Goal: Transaction & Acquisition: Purchase product/service

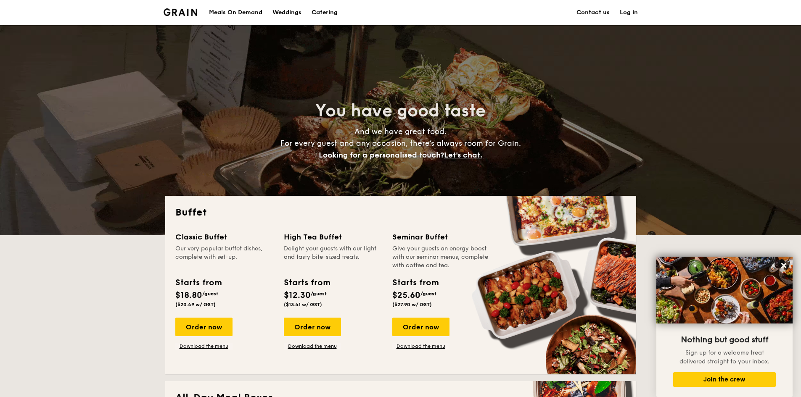
click at [246, 8] on div "Meals On Demand" at bounding box center [235, 12] width 53 height 25
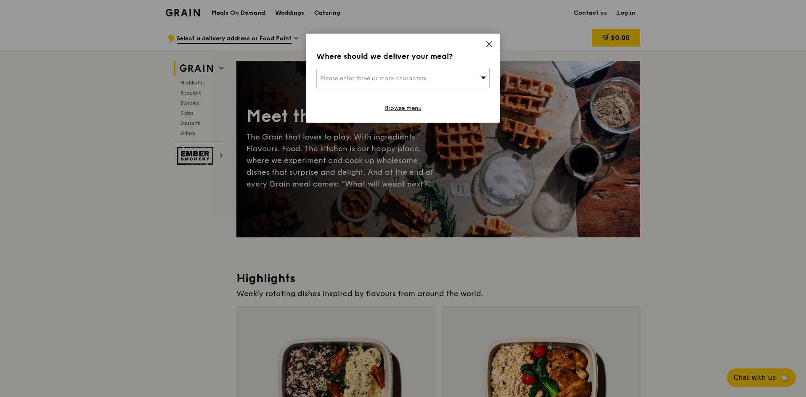
click at [489, 43] on icon at bounding box center [489, 44] width 8 height 8
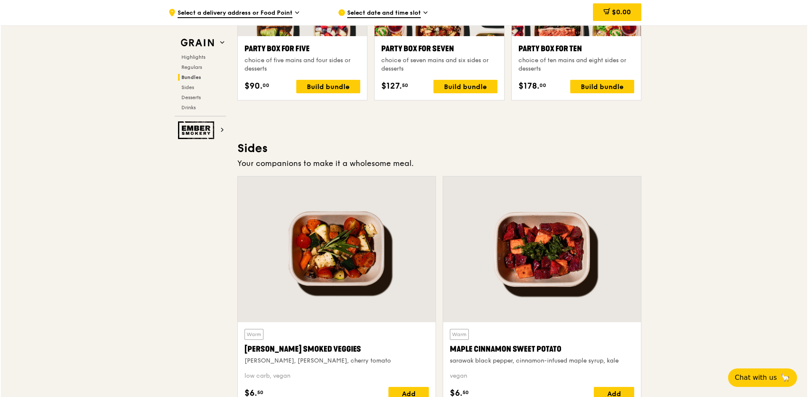
scroll to position [1598, 0]
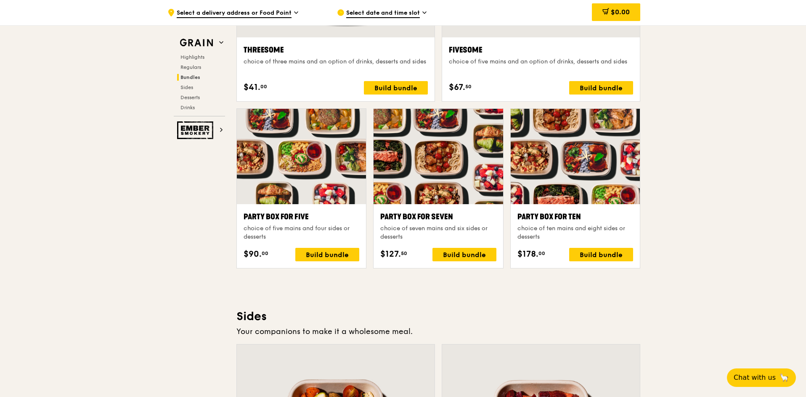
click at [554, 172] on div at bounding box center [575, 156] width 129 height 95
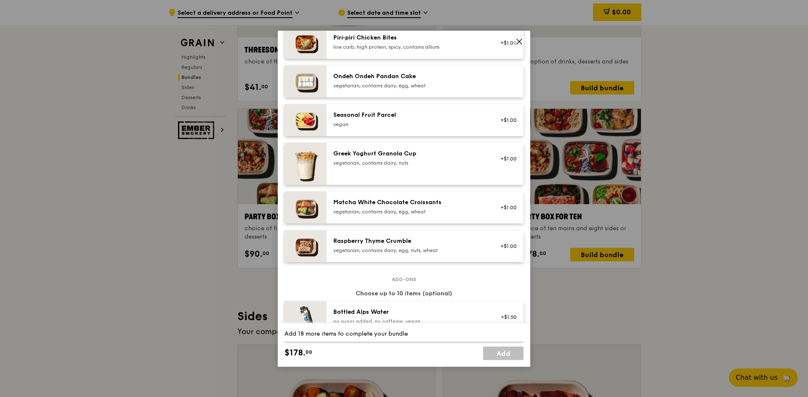
scroll to position [631, 0]
